Goal: Transaction & Acquisition: Purchase product/service

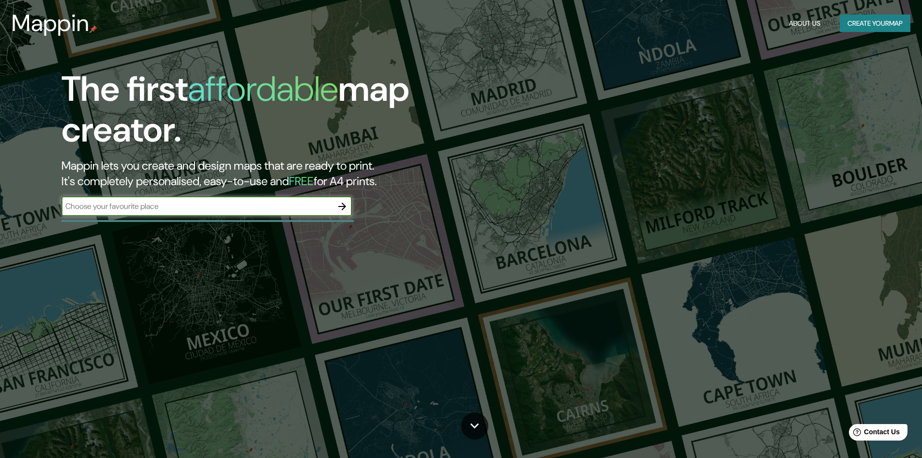
click at [234, 204] on input "text" at bounding box center [196, 205] width 271 height 11
type input "[GEOGRAPHIC_DATA]"
click at [344, 205] on icon "button" at bounding box center [342, 206] width 8 height 8
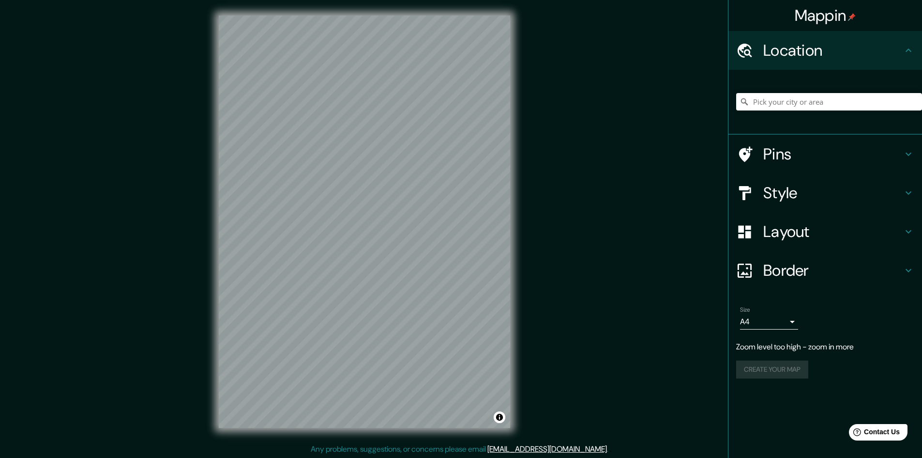
click at [526, 289] on div "Mappin Location Pins Style Layout Border Choose a border. Hint : you can make l…" at bounding box center [461, 229] width 922 height 459
click at [537, 208] on div "Mappin Location Pins Style Layout Border Choose a border. Hint : you can make l…" at bounding box center [461, 229] width 922 height 459
click at [794, 321] on body "Mappin Location Pins Style Layout Border Choose a border. Hint : you can make l…" at bounding box center [461, 229] width 922 height 458
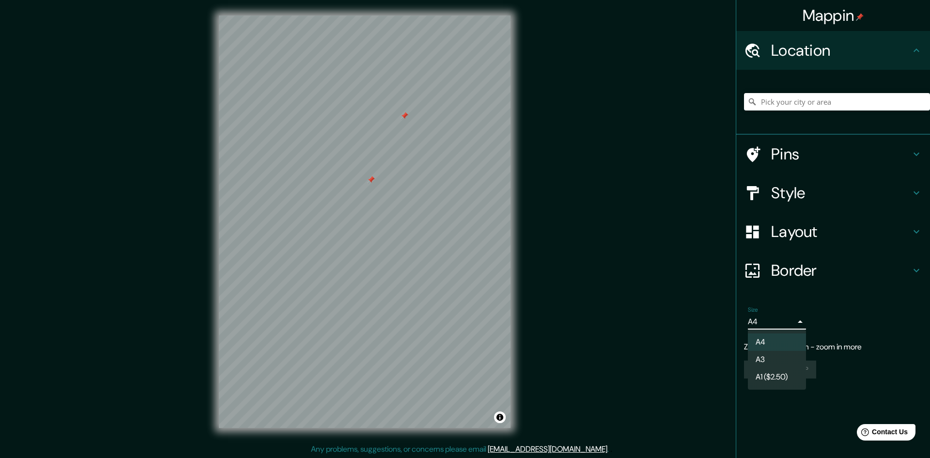
click at [572, 276] on div at bounding box center [465, 229] width 930 height 458
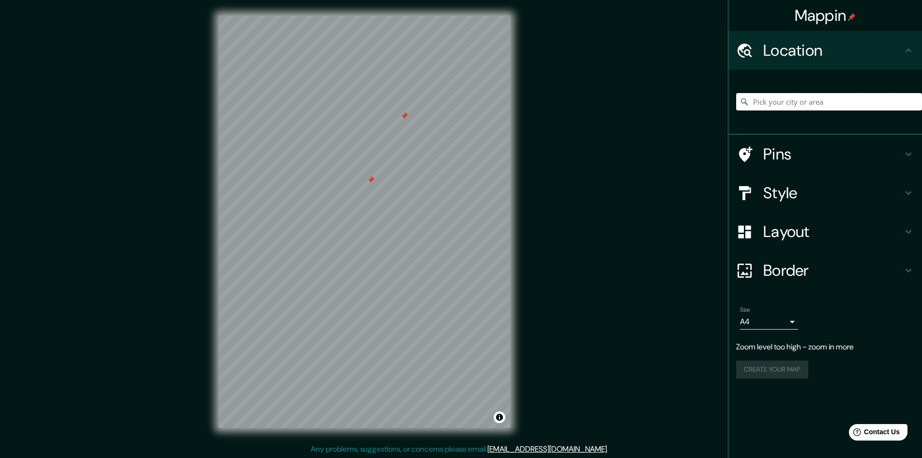
click at [811, 103] on input "Pick your city or area" at bounding box center [830, 101] width 186 height 17
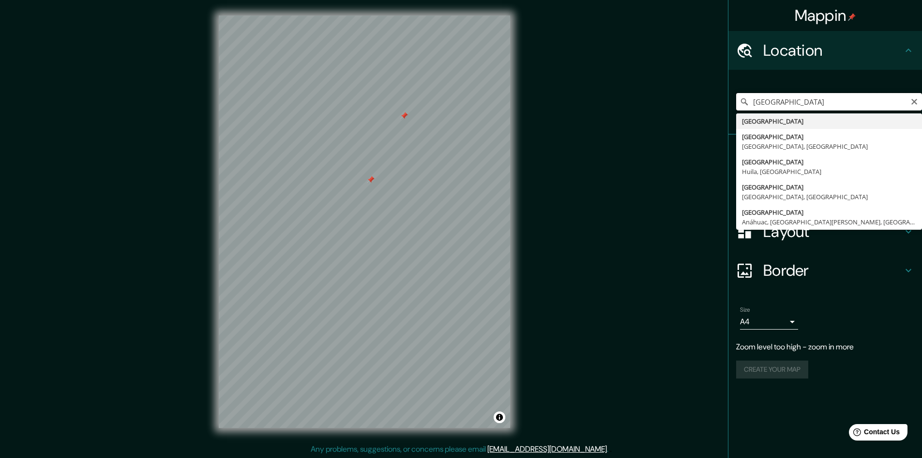
type input "[GEOGRAPHIC_DATA]"
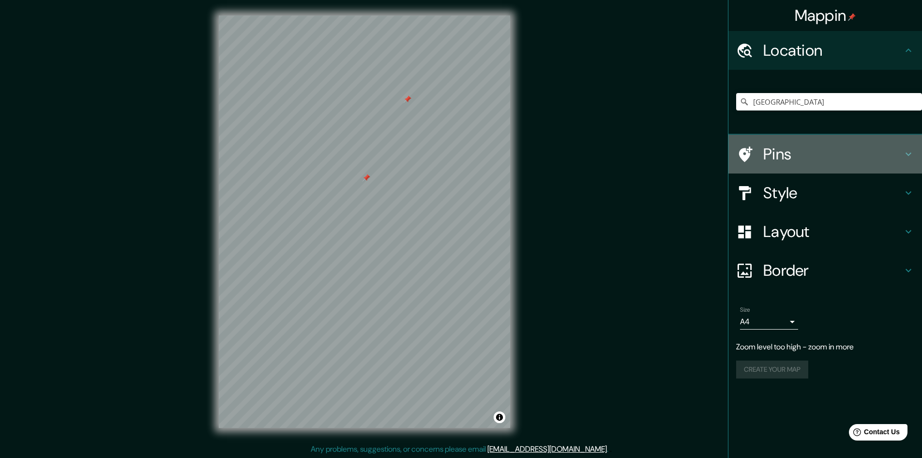
click at [840, 153] on h4 "Pins" at bounding box center [833, 153] width 139 height 19
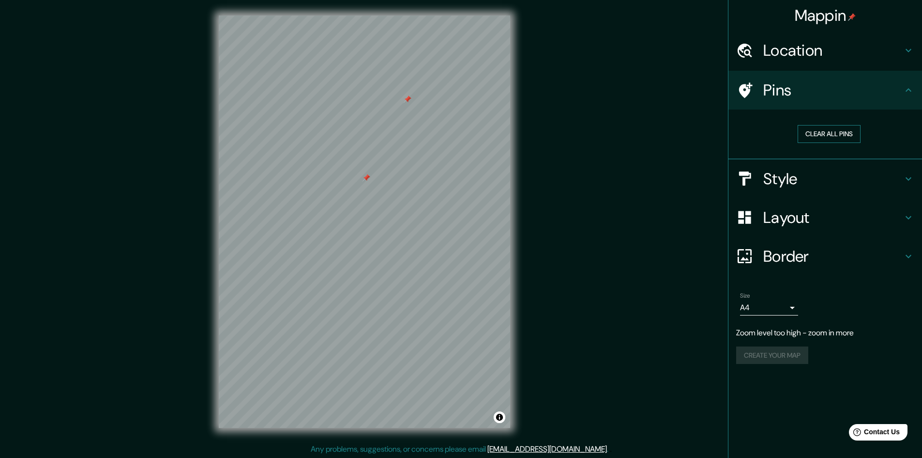
click at [835, 134] on button "Clear all pins" at bounding box center [829, 134] width 63 height 18
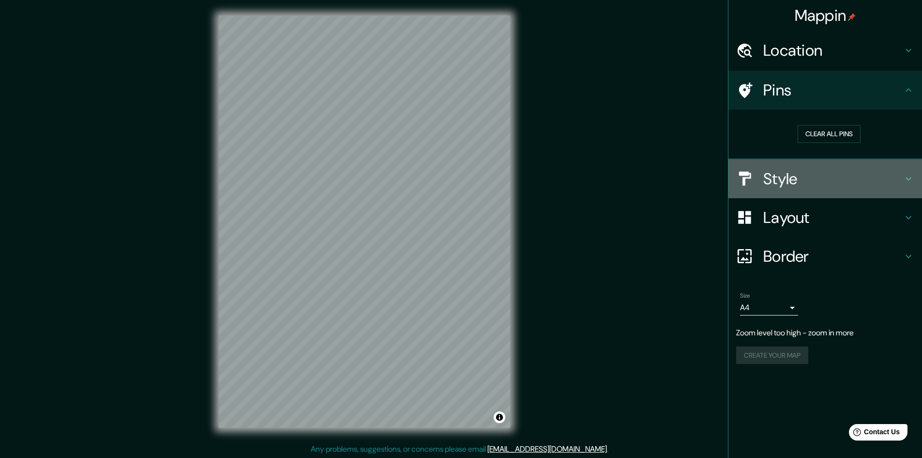
click at [822, 177] on h4 "Style" at bounding box center [833, 178] width 139 height 19
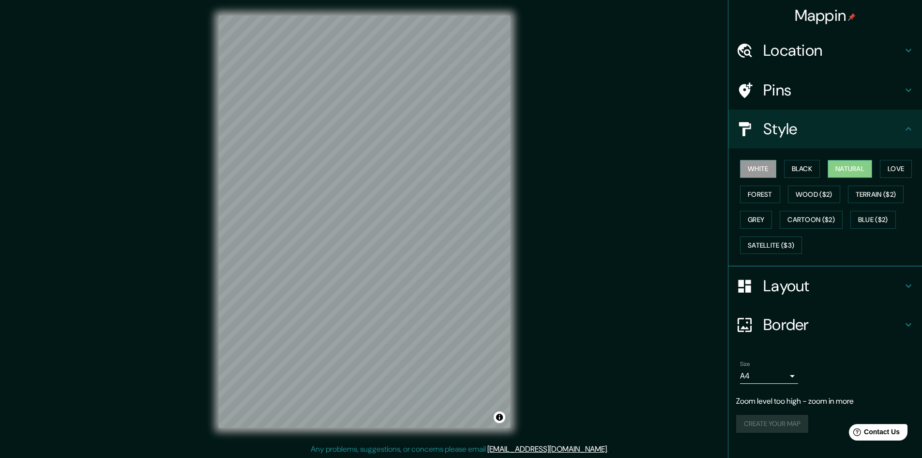
click at [856, 176] on button "Natural" at bounding box center [850, 169] width 45 height 18
click at [769, 196] on button "Forest" at bounding box center [760, 194] width 40 height 18
click at [809, 171] on button "Black" at bounding box center [802, 169] width 36 height 18
click at [897, 170] on button "Love" at bounding box center [896, 169] width 32 height 18
click at [861, 170] on button "Natural" at bounding box center [850, 169] width 45 height 18
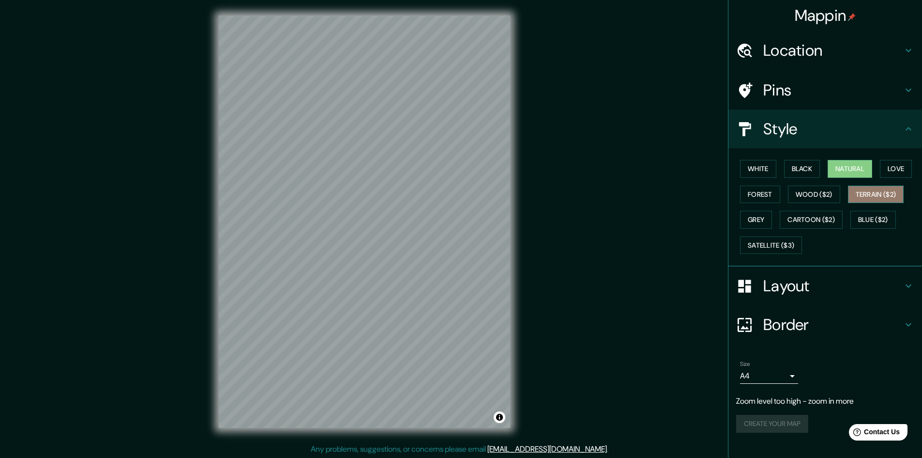
click at [878, 194] on button "Terrain ($2)" at bounding box center [876, 194] width 56 height 18
click at [812, 193] on button "Wood ($2)" at bounding box center [814, 194] width 52 height 18
click at [767, 198] on button "Forest" at bounding box center [760, 194] width 40 height 18
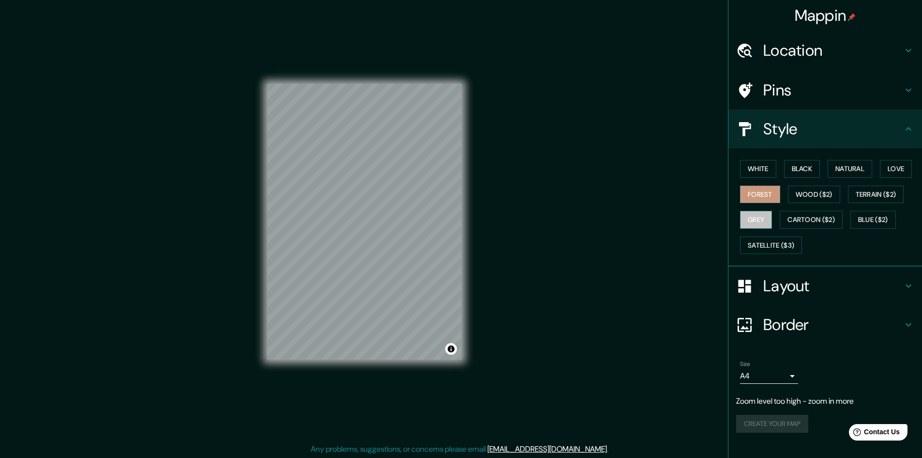
click at [761, 223] on button "Grey" at bounding box center [756, 220] width 32 height 18
click at [795, 168] on button "Black" at bounding box center [802, 169] width 36 height 18
click at [770, 170] on button "White" at bounding box center [758, 169] width 36 height 18
click at [857, 175] on button "Natural" at bounding box center [850, 169] width 45 height 18
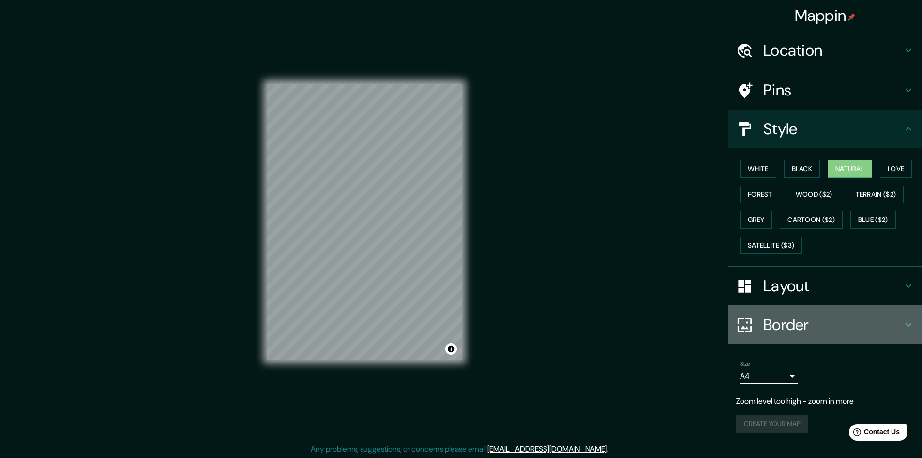
click at [833, 325] on h4 "Border" at bounding box center [833, 324] width 139 height 19
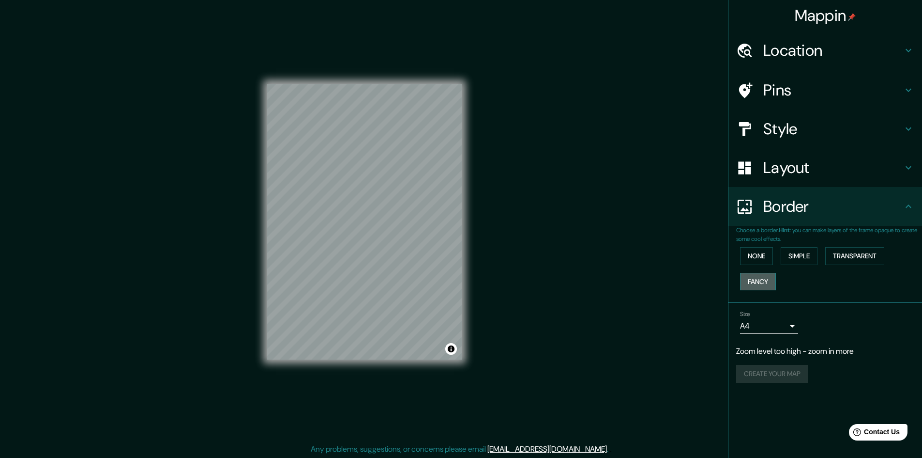
click at [761, 278] on button "Fancy" at bounding box center [758, 282] width 36 height 18
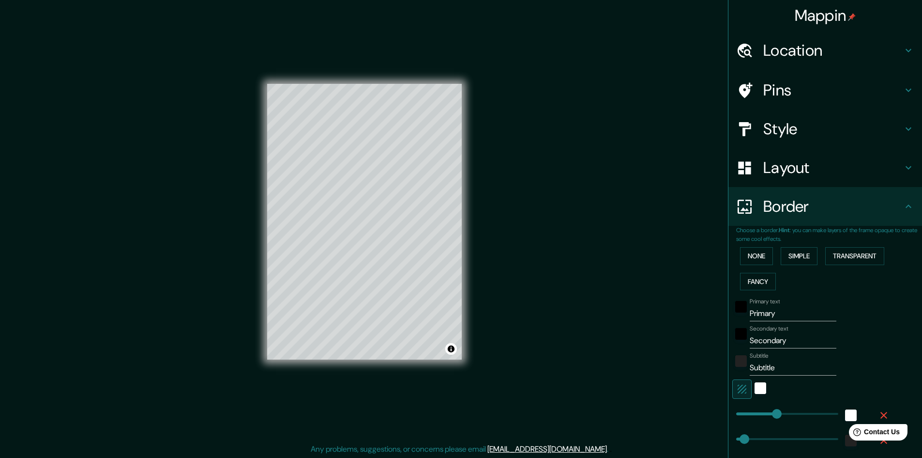
click at [903, 208] on icon at bounding box center [909, 206] width 12 height 12
click at [793, 257] on button "Simple" at bounding box center [799, 256] width 37 height 18
click at [839, 257] on button "Transparent" at bounding box center [855, 256] width 59 height 18
click at [761, 278] on button "Fancy" at bounding box center [758, 282] width 36 height 18
click at [849, 258] on button "Transparent" at bounding box center [855, 256] width 59 height 18
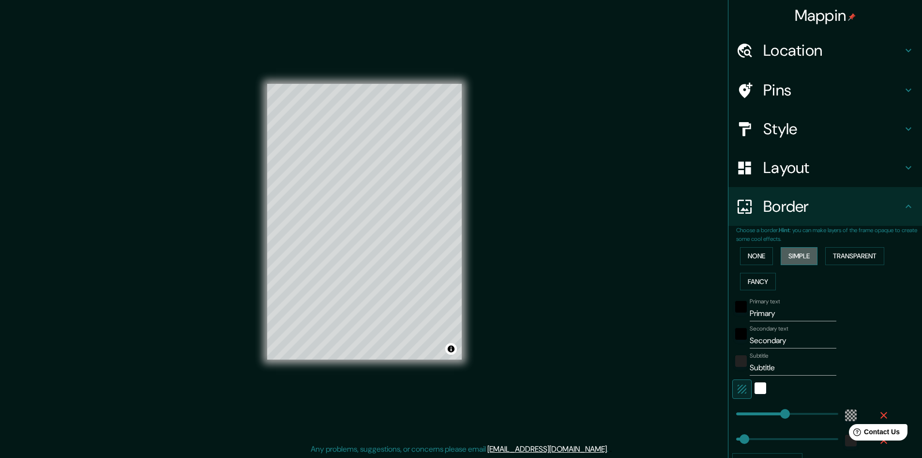
click at [804, 258] on button "Simple" at bounding box center [799, 256] width 37 height 18
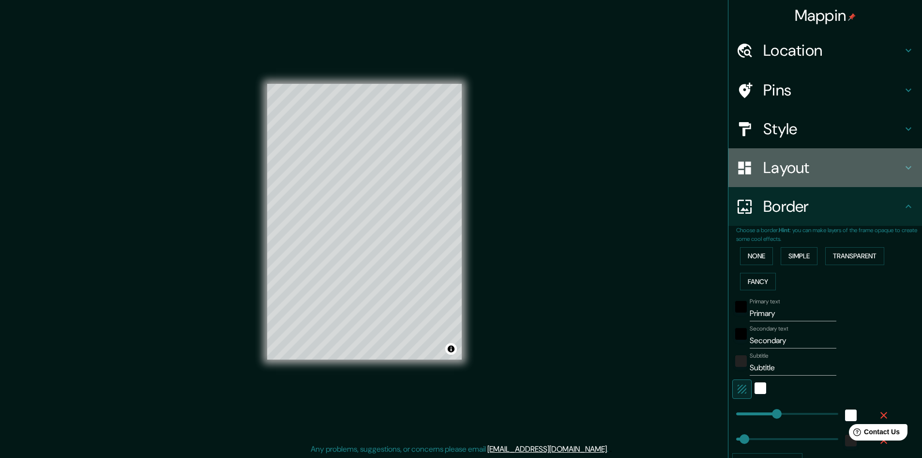
click at [815, 170] on h4 "Layout" at bounding box center [833, 167] width 139 height 19
type input "161"
type input "32"
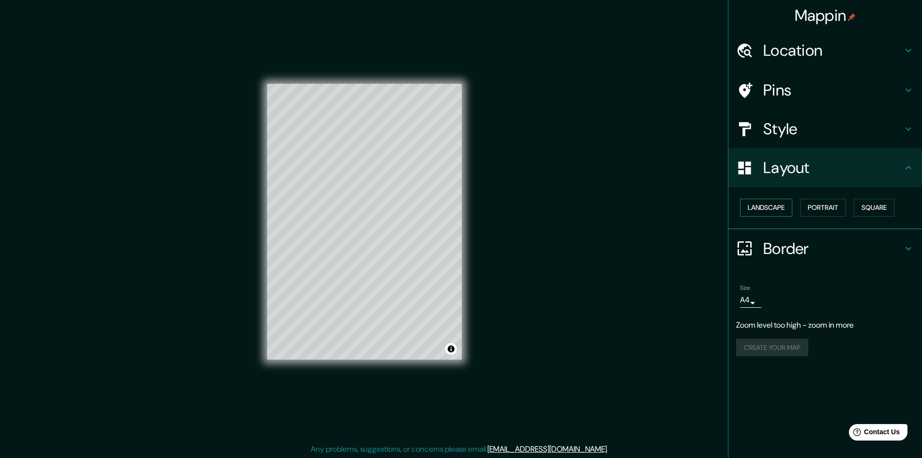
click at [766, 207] on button "Landscape" at bounding box center [766, 208] width 52 height 18
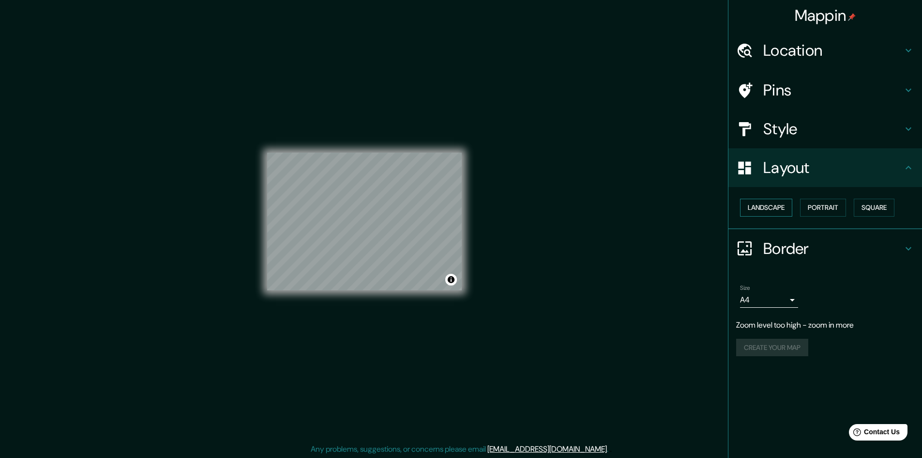
click at [766, 207] on button "Landscape" at bounding box center [766, 208] width 52 height 18
click at [836, 207] on button "Portrait" at bounding box center [823, 208] width 46 height 18
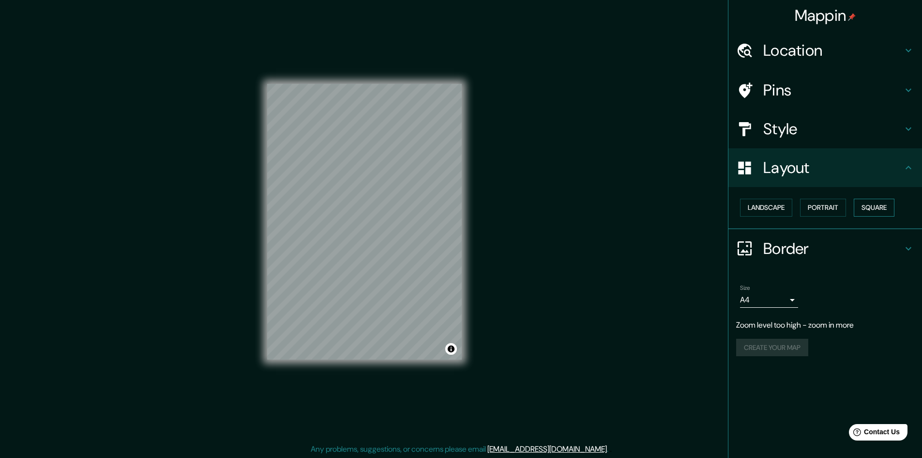
click at [875, 209] on button "Square" at bounding box center [874, 208] width 41 height 18
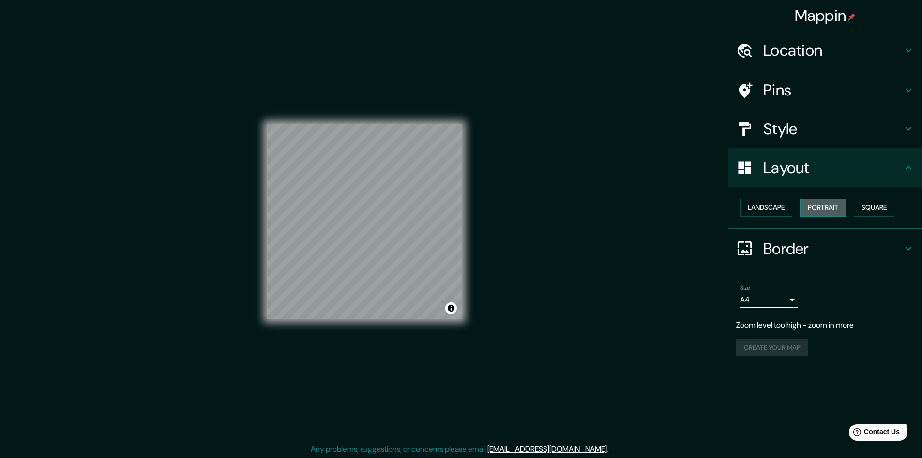
click at [841, 210] on button "Portrait" at bounding box center [823, 208] width 46 height 18
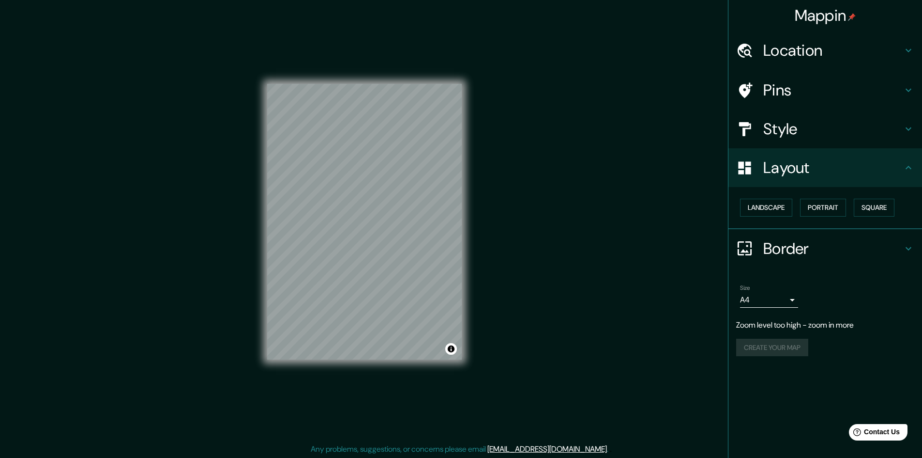
click at [795, 134] on h4 "Style" at bounding box center [833, 128] width 139 height 19
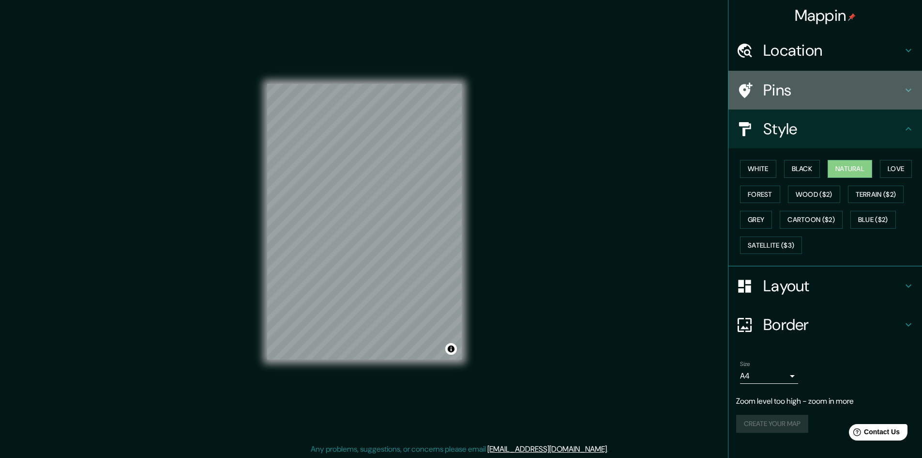
click at [800, 89] on h4 "Pins" at bounding box center [833, 89] width 139 height 19
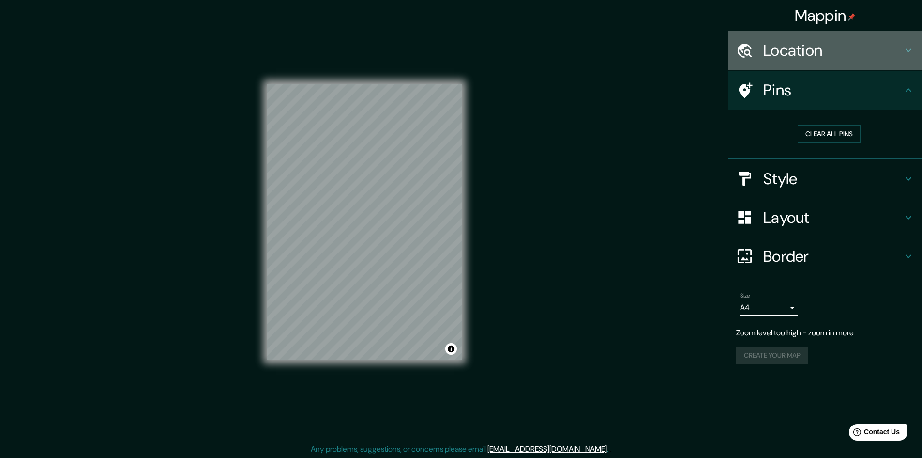
click at [817, 48] on h4 "Location" at bounding box center [833, 50] width 139 height 19
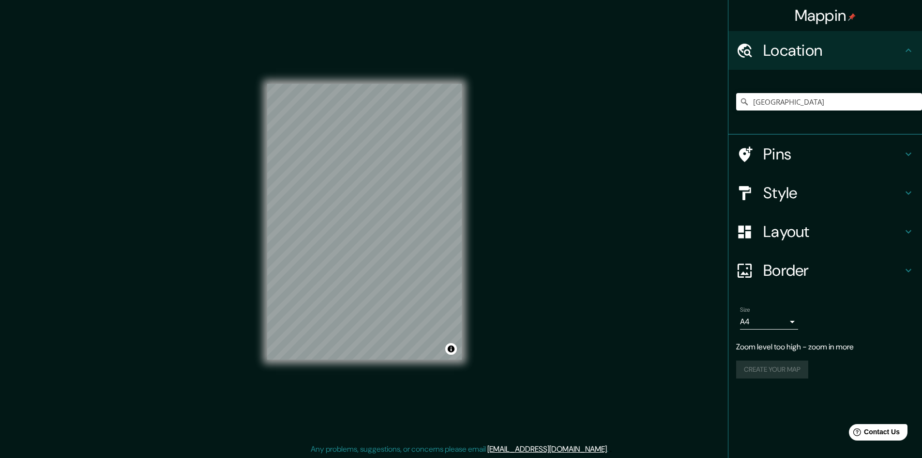
click at [814, 275] on h4 "Border" at bounding box center [833, 270] width 139 height 19
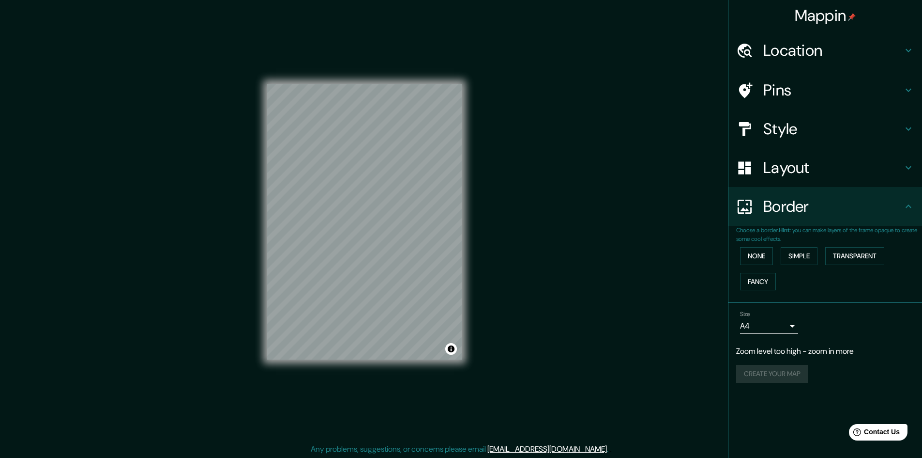
scroll to position [1, 0]
click at [585, 308] on div "Mappin Location [GEOGRAPHIC_DATA] Pins Style Layout Border Choose a border. Hin…" at bounding box center [461, 228] width 922 height 459
click at [829, 15] on h4 "Mappin" at bounding box center [825, 15] width 61 height 19
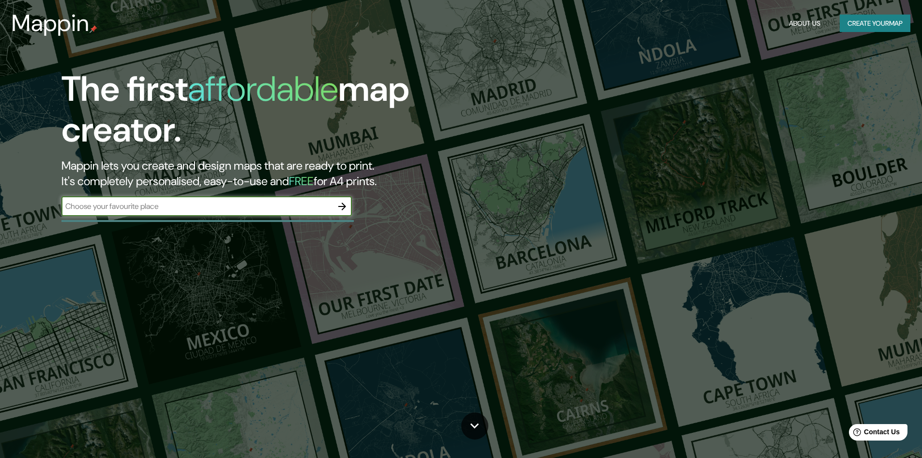
click at [890, 28] on button "Create your map" at bounding box center [875, 24] width 71 height 18
